Goal: Task Accomplishment & Management: Complete application form

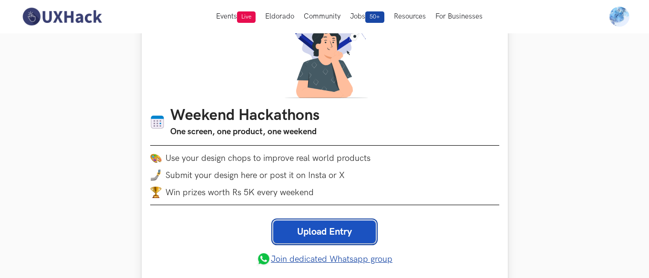
click at [290, 226] on link "Upload Entry" at bounding box center [324, 232] width 103 height 23
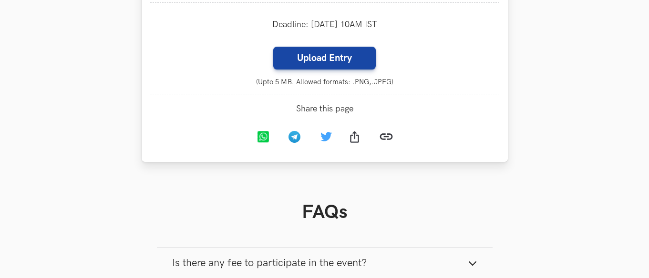
scroll to position [1049, 0]
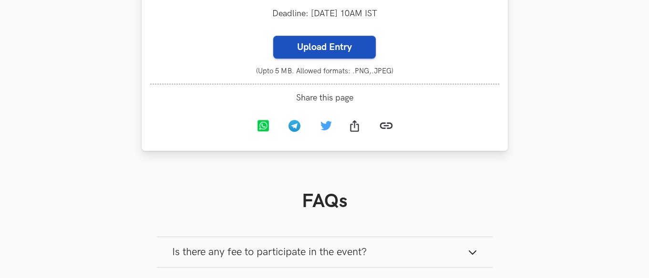
click at [292, 46] on label "Upload Entry" at bounding box center [324, 47] width 103 height 23
click at [273, 36] on input "Upload Entry" at bounding box center [273, 35] width 0 height 0
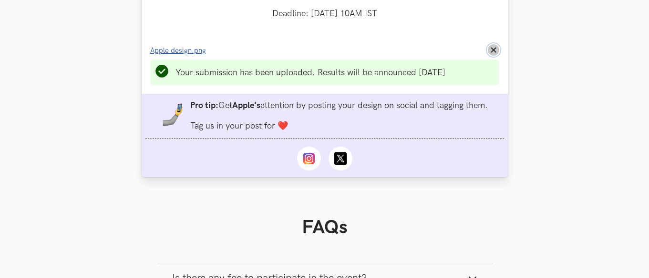
click at [496, 51] on icon "Remove File" at bounding box center [494, 50] width 6 height 6
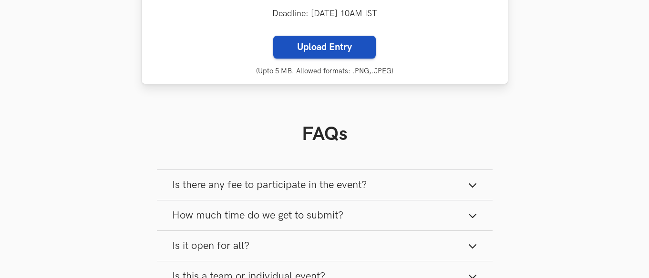
click at [312, 53] on label "Upload Entry" at bounding box center [324, 47] width 103 height 23
click at [273, 36] on input "Upload Entry" at bounding box center [273, 35] width 0 height 0
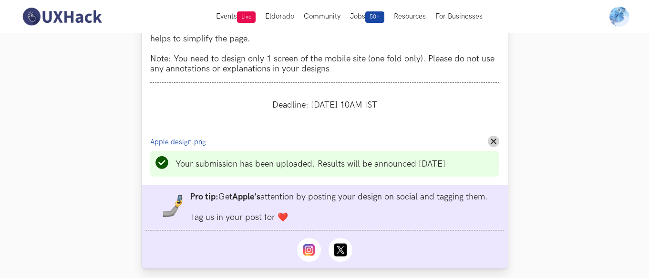
scroll to position [953, 0]
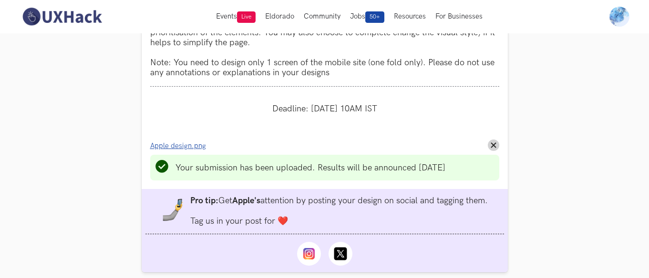
click at [494, 144] on icon "Remove File" at bounding box center [494, 146] width 6 height 6
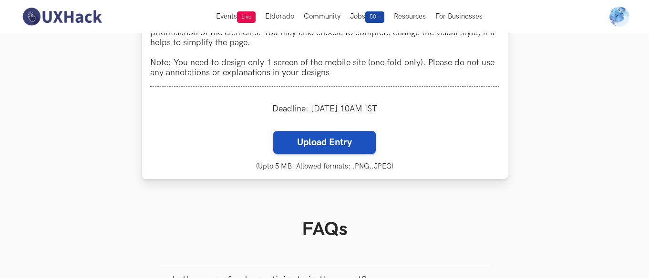
click at [304, 135] on label "Upload Entry" at bounding box center [324, 142] width 103 height 23
click at [273, 131] on input "Upload Entry" at bounding box center [273, 131] width 0 height 0
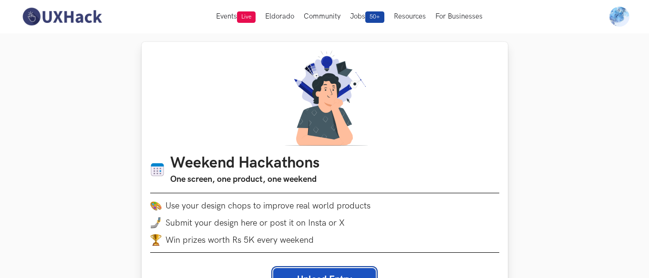
click at [314, 272] on link "Upload Entry" at bounding box center [324, 279] width 103 height 23
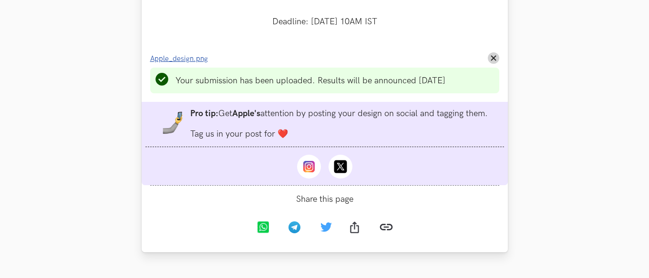
scroll to position [1049, 0]
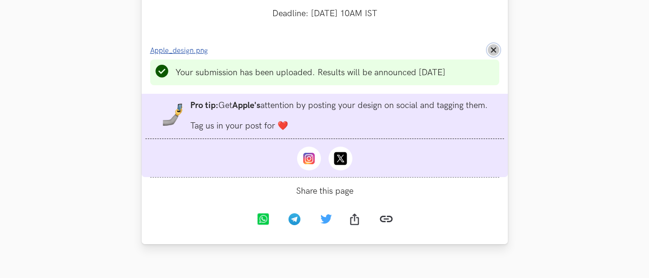
click at [495, 51] on icon "Remove File" at bounding box center [494, 50] width 6 height 6
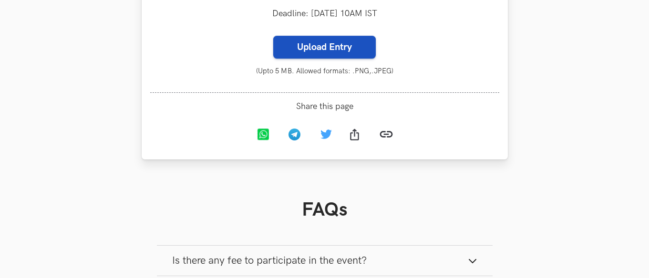
click at [347, 48] on label "Upload Entry" at bounding box center [324, 47] width 103 height 23
click at [273, 36] on input "Upload Entry" at bounding box center [273, 35] width 0 height 0
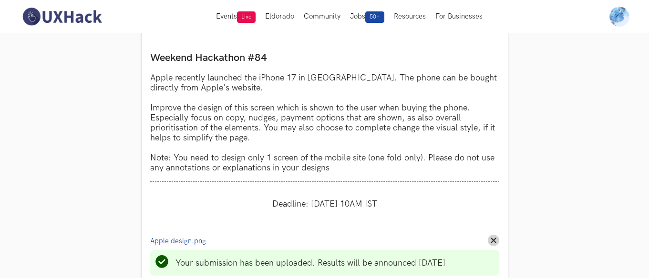
scroll to position [906, 0]
